Goal: Transaction & Acquisition: Purchase product/service

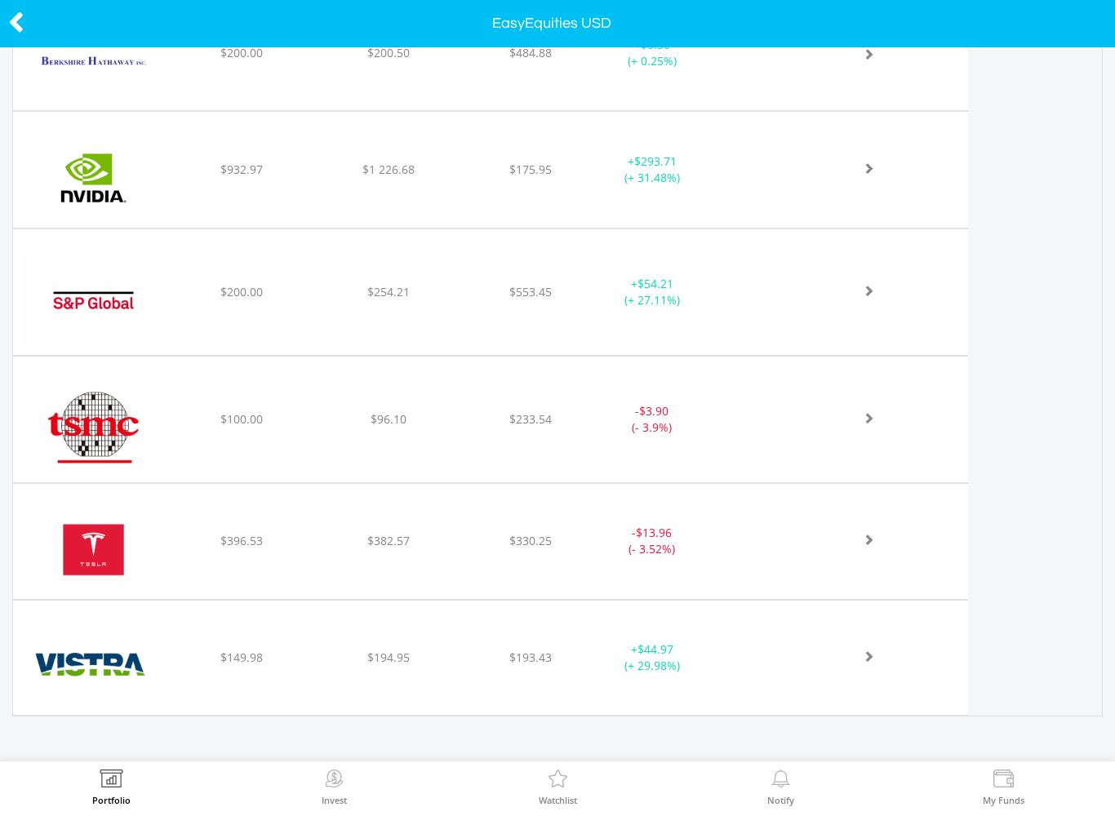
scroll to position [879, 0]
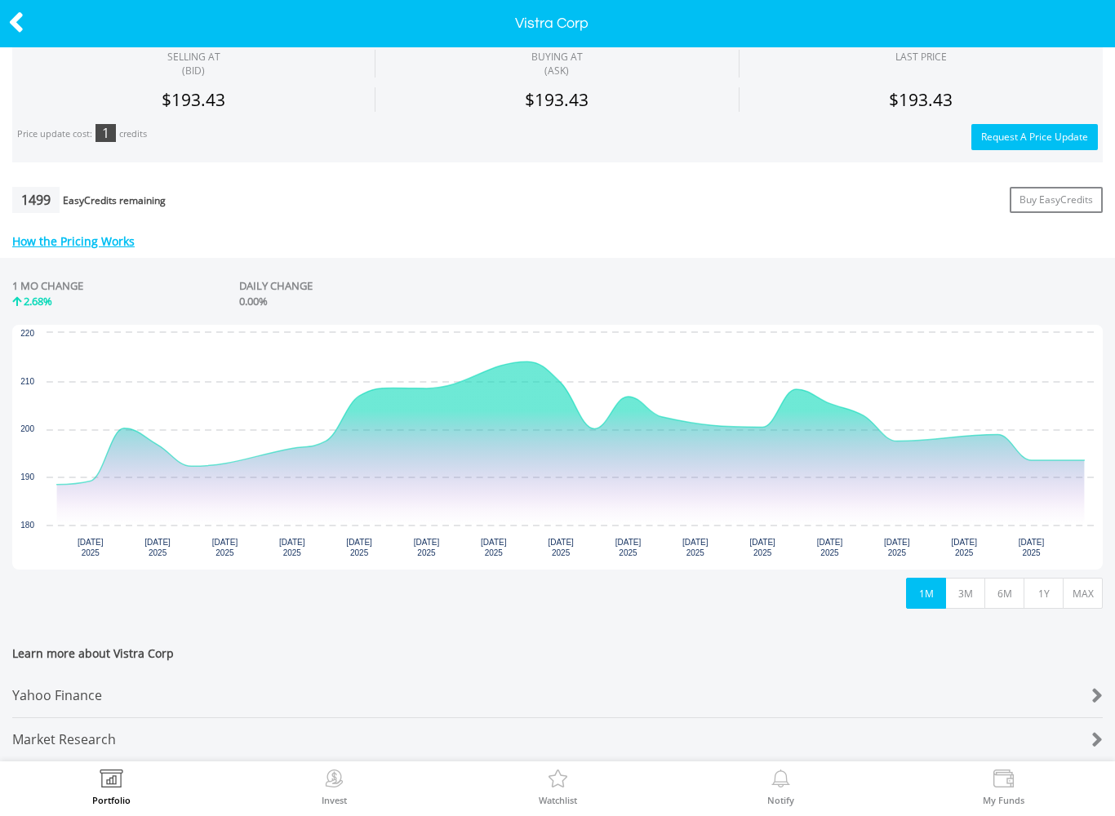
scroll to position [561, 0]
click at [1085, 589] on button "MAX" at bounding box center [1083, 593] width 40 height 31
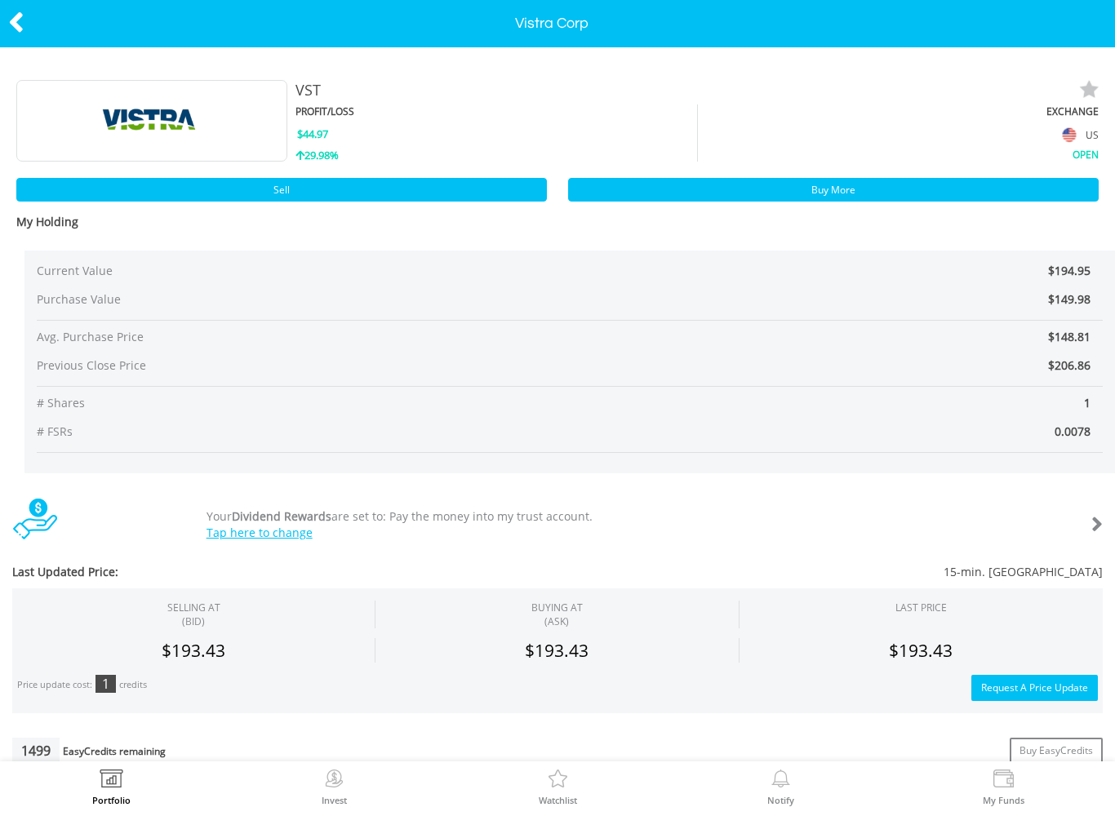
scroll to position [0, 0]
click at [481, 178] on link "Sell" at bounding box center [281, 190] width 531 height 24
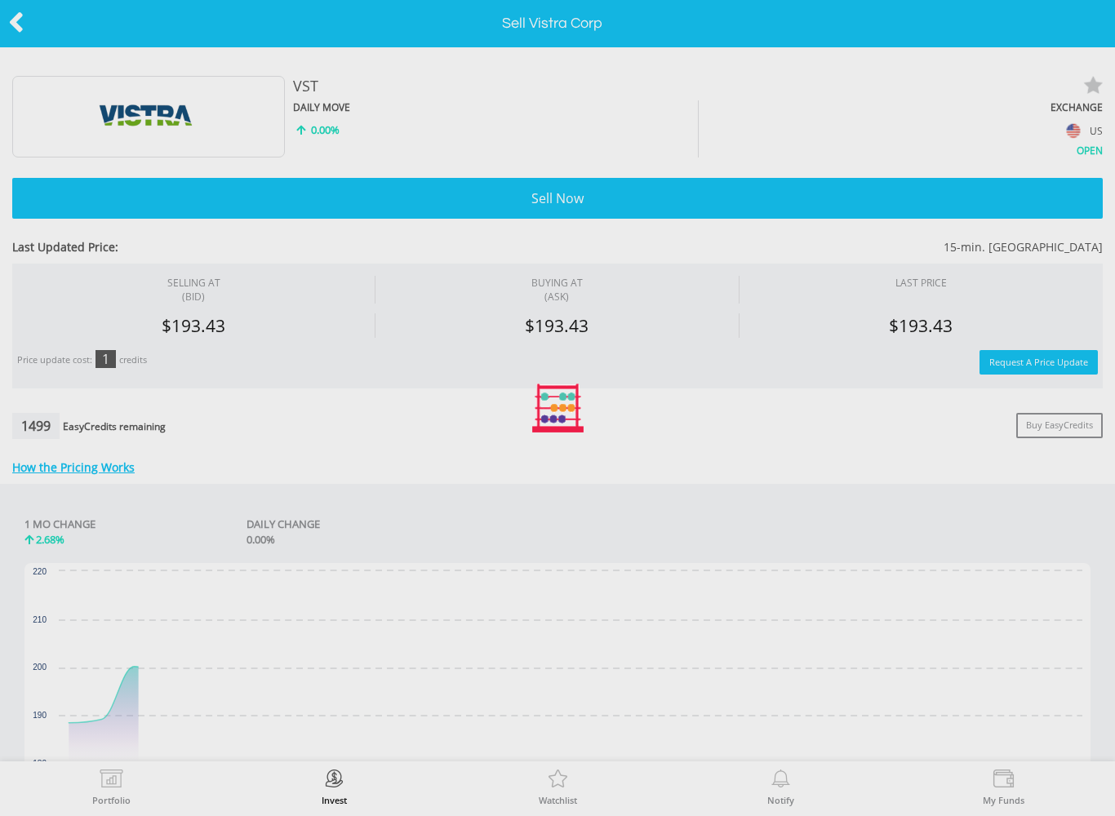
type input "******"
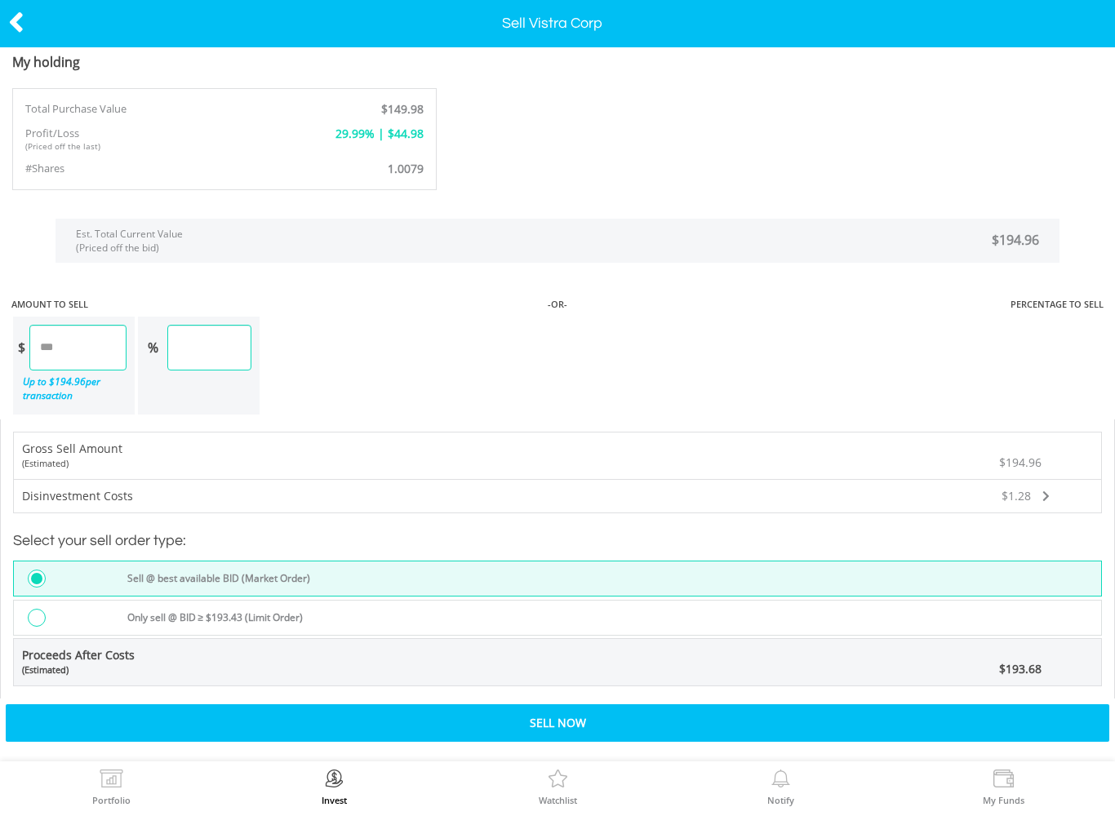
scroll to position [976, 0]
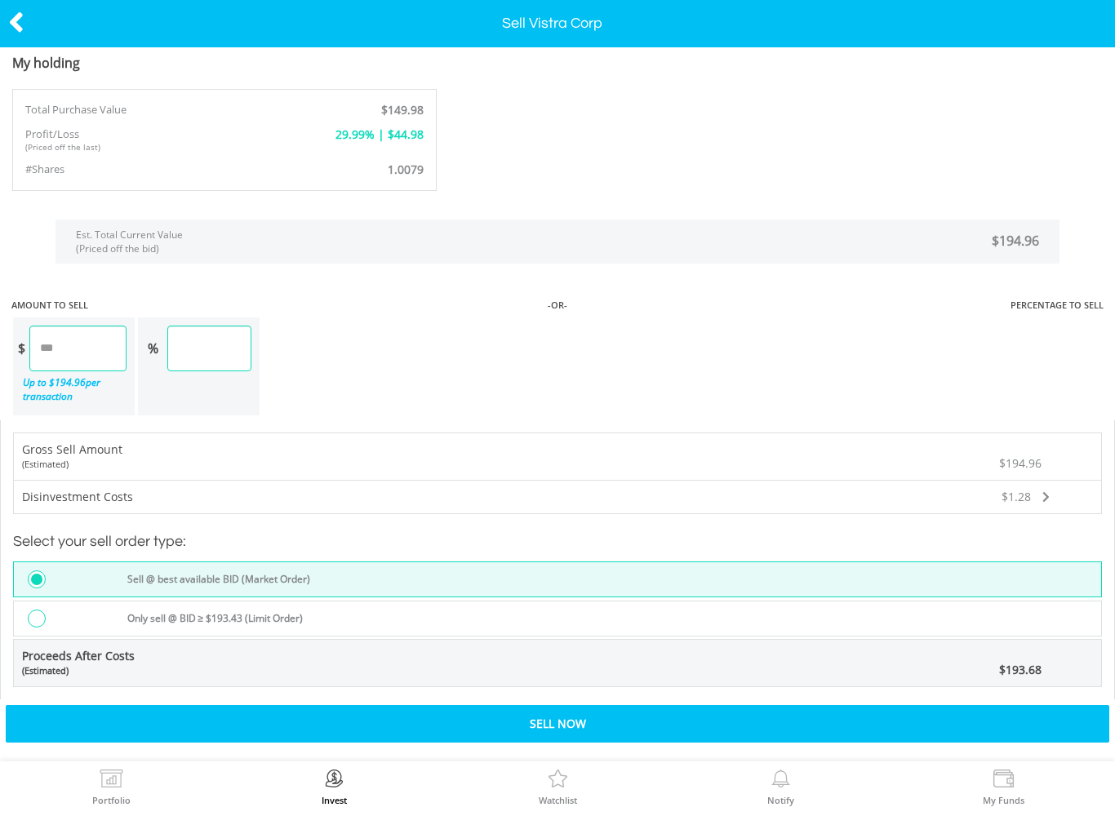
click at [246, 620] on label "Only sell @ BID ≥ $193.43 (Limit Order)" at bounding box center [211, 619] width 186 height 18
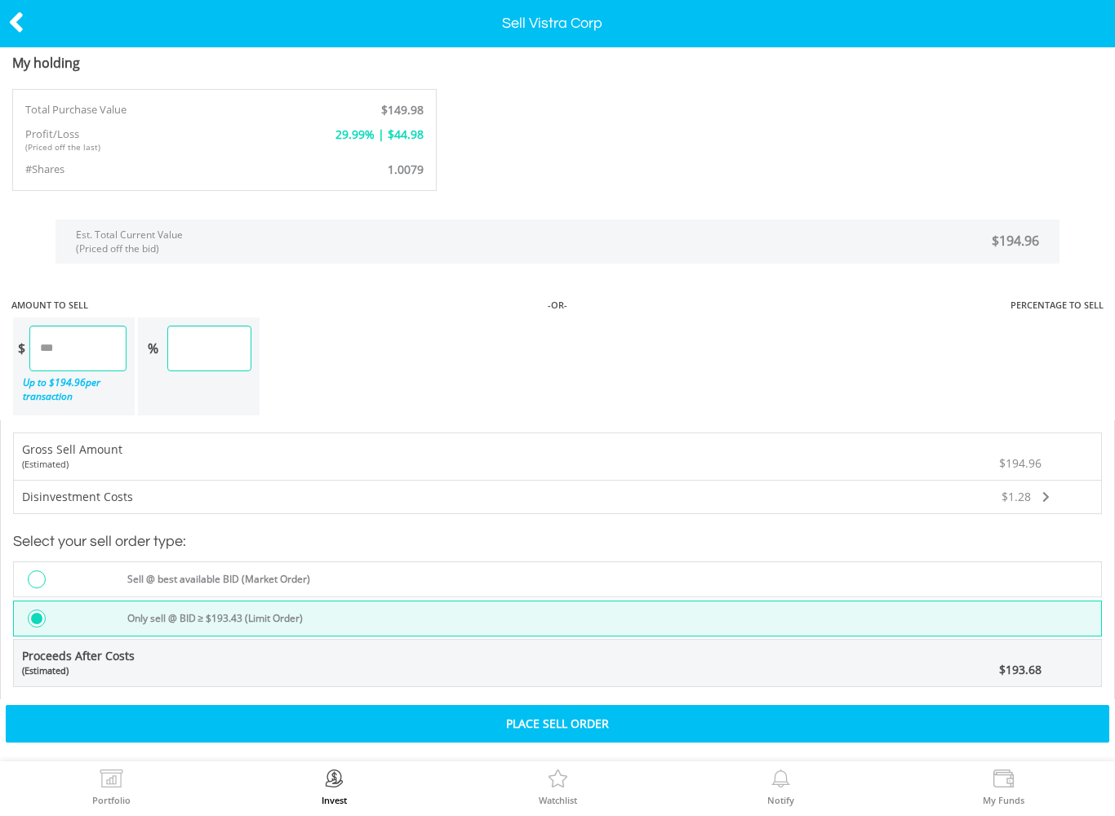
click at [246, 716] on div "Place Sell Order" at bounding box center [558, 724] width 1104 height 38
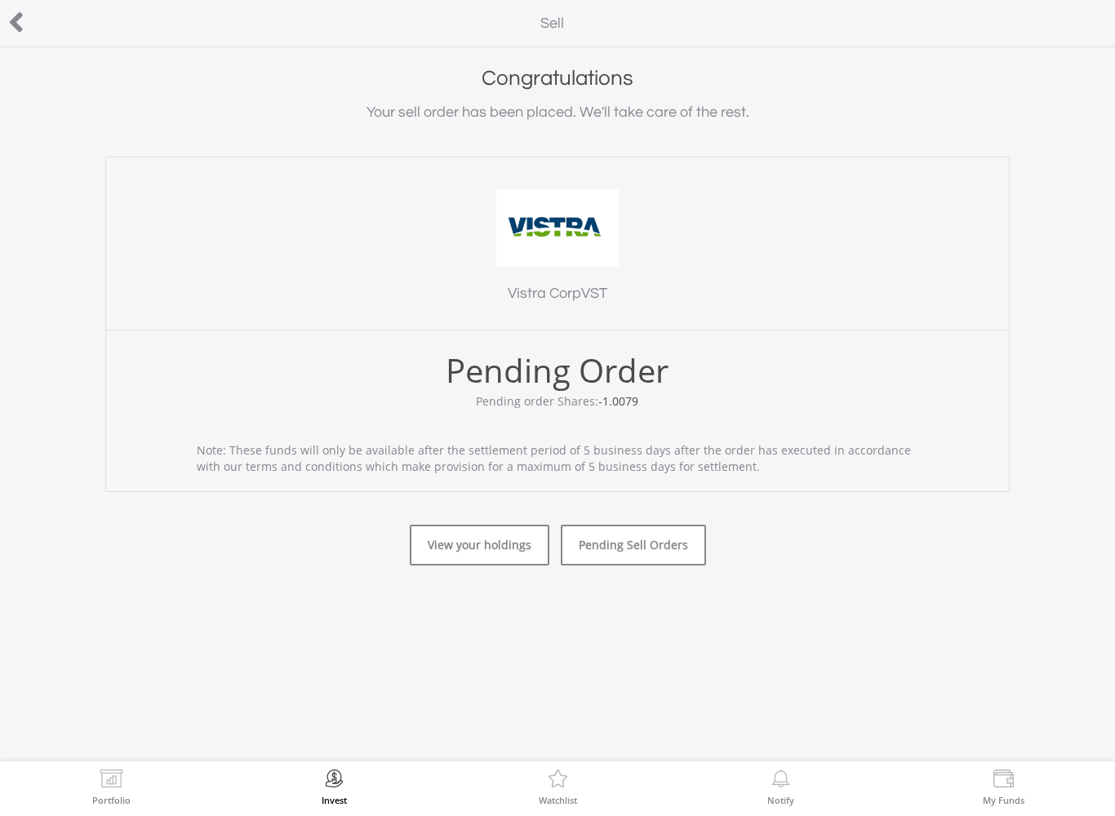
click at [449, 535] on link "View your holdings" at bounding box center [480, 545] width 140 height 41
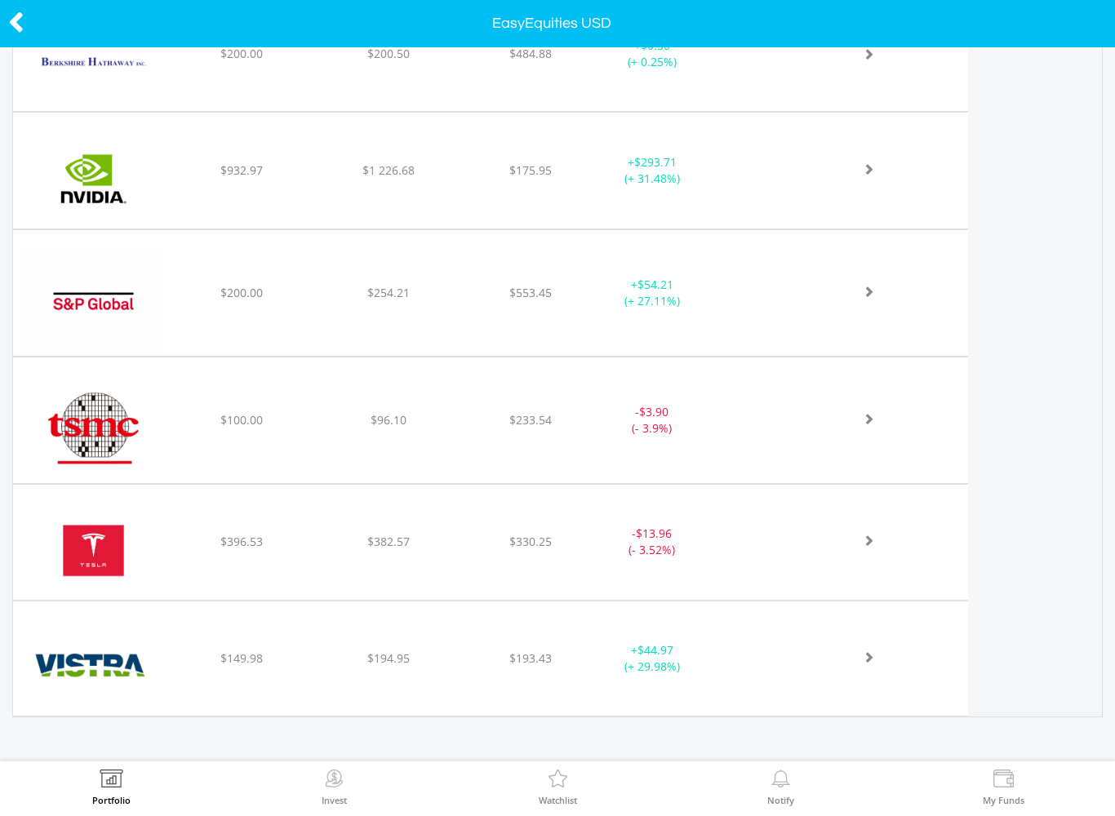
scroll to position [879, 0]
click at [22, 29] on icon at bounding box center [16, 23] width 16 height 32
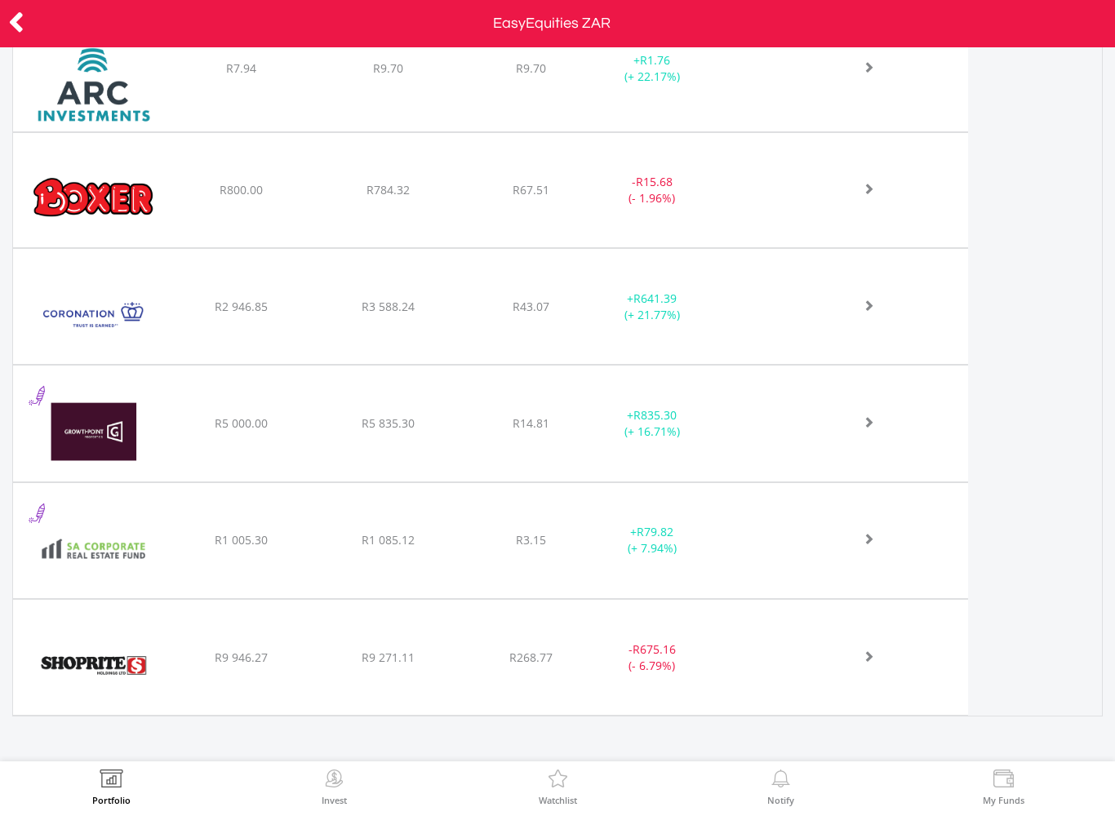
scroll to position [775, 0]
click at [8, 27] on icon at bounding box center [16, 23] width 16 height 32
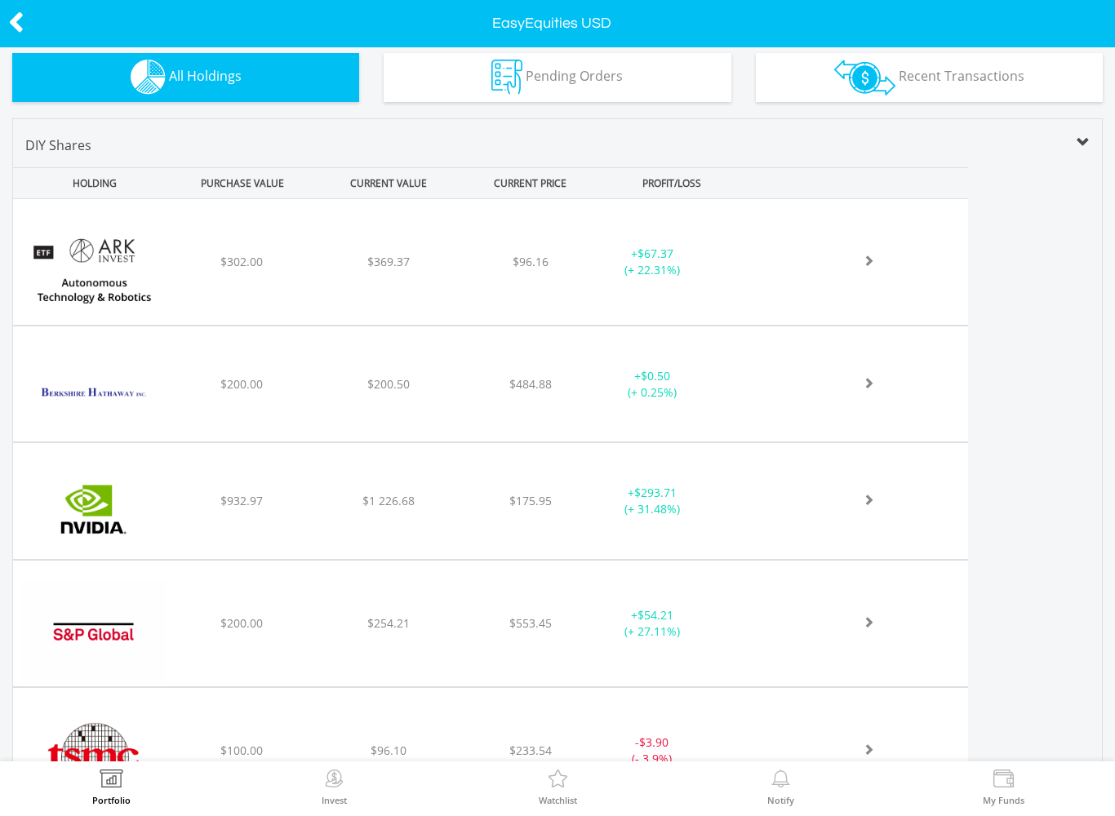
scroll to position [590, 0]
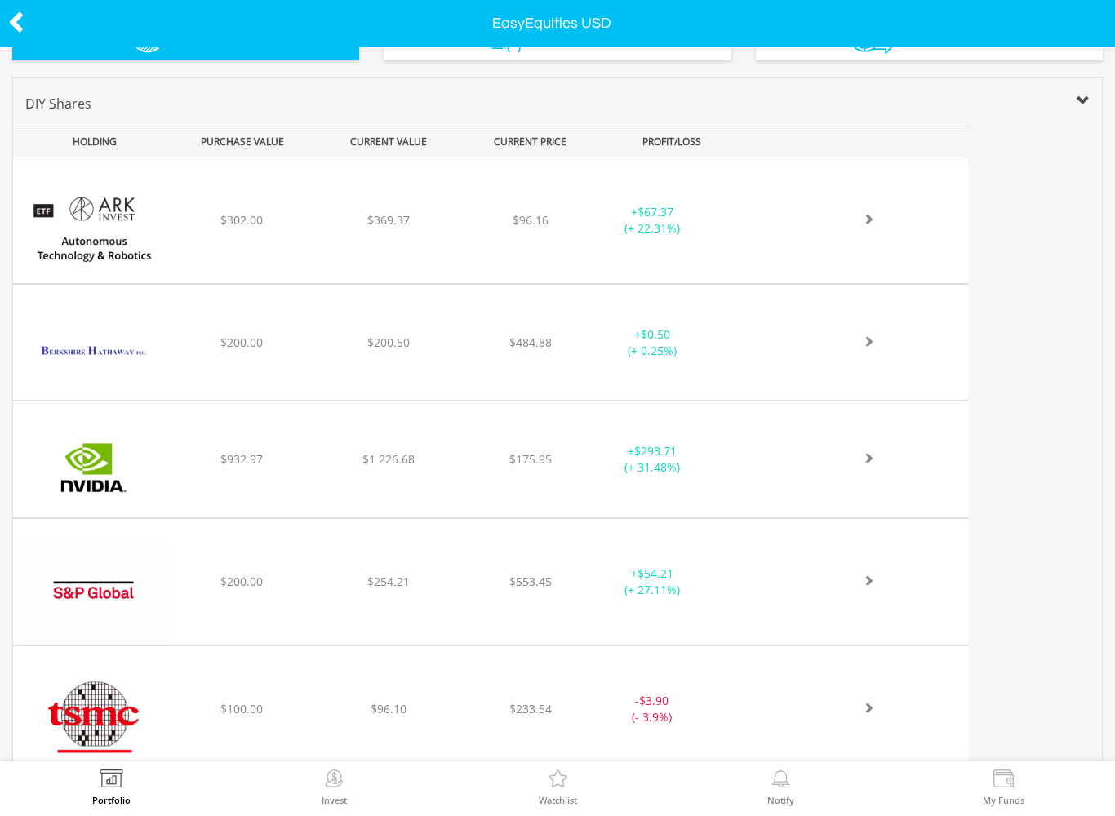
click at [105, 341] on img at bounding box center [93, 350] width 144 height 91
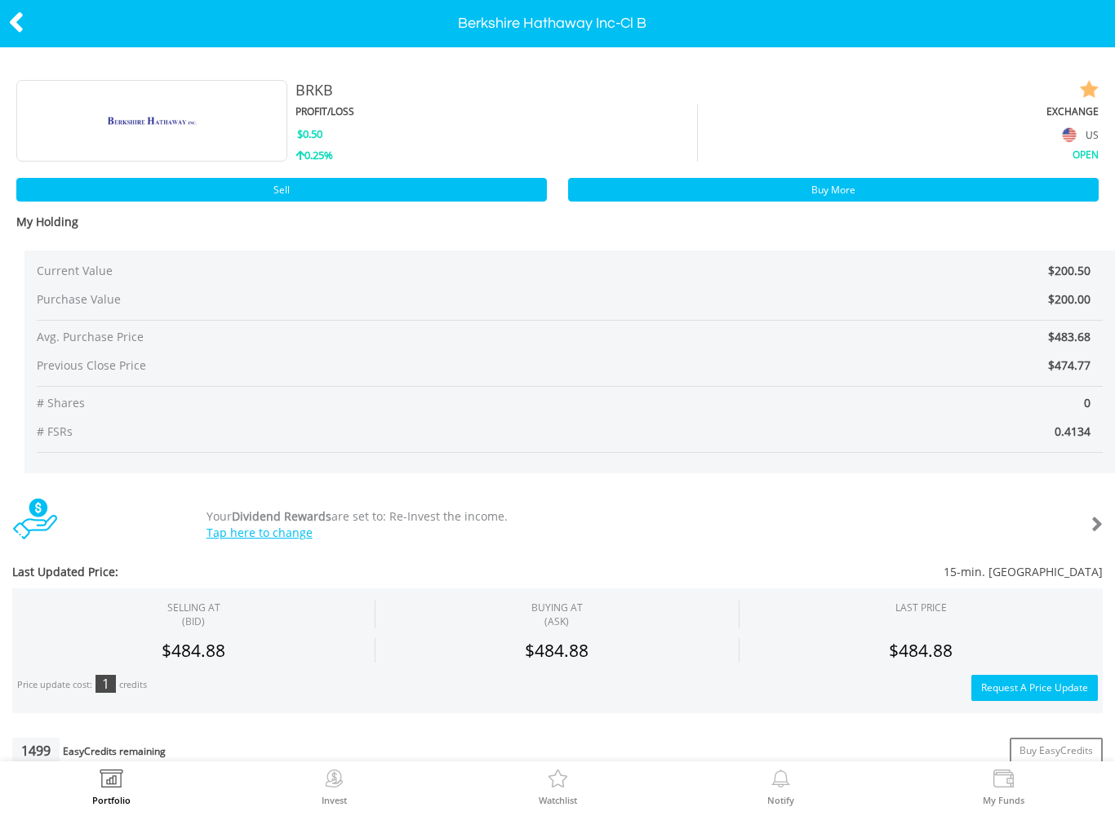
click at [22, 26] on icon at bounding box center [16, 23] width 16 height 32
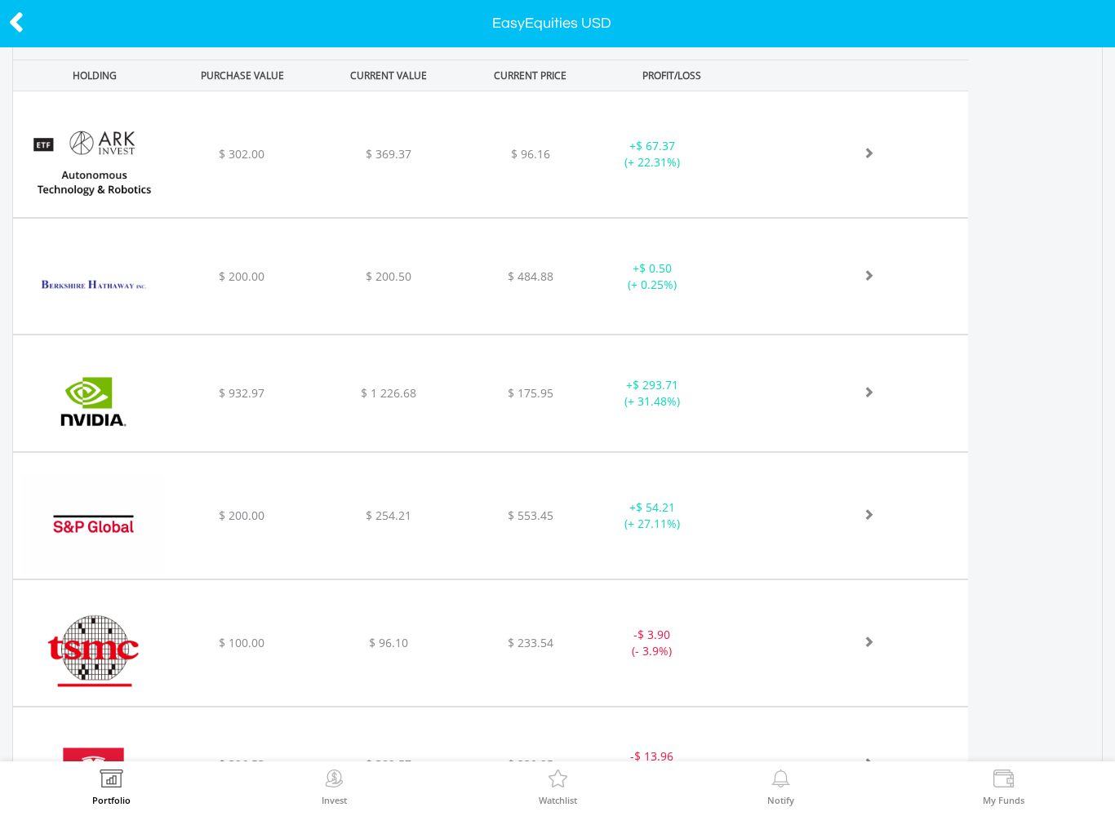
scroll to position [660, 0]
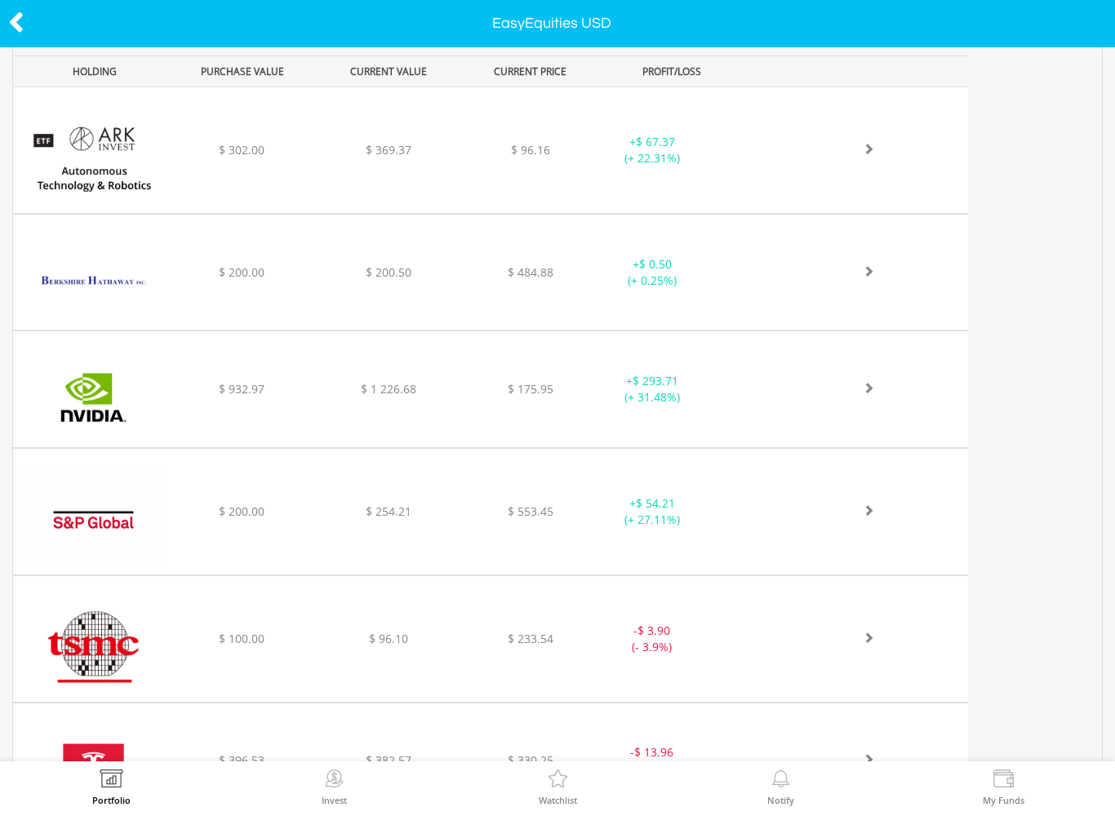
click at [791, 158] on div at bounding box center [859, 150] width 220 height 16
